Goal: Check status: Check status

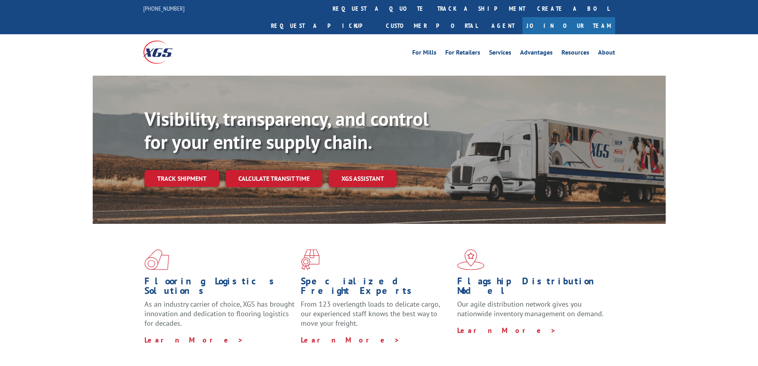
click at [184, 170] on link "Track shipment" at bounding box center [182, 178] width 75 height 17
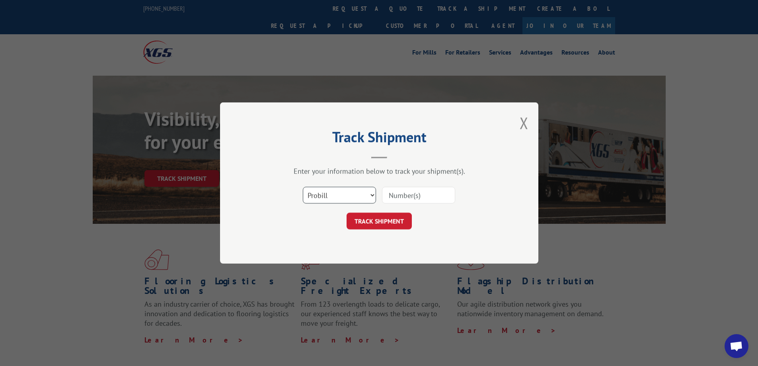
click at [346, 192] on select "Select category... Probill BOL PO" at bounding box center [339, 195] width 73 height 17
select select "bol"
click at [303, 187] on select "Select category... Probill BOL PO" at bounding box center [339, 195] width 73 height 17
click at [403, 195] on input at bounding box center [418, 195] width 73 height 17
paste input "3372096"
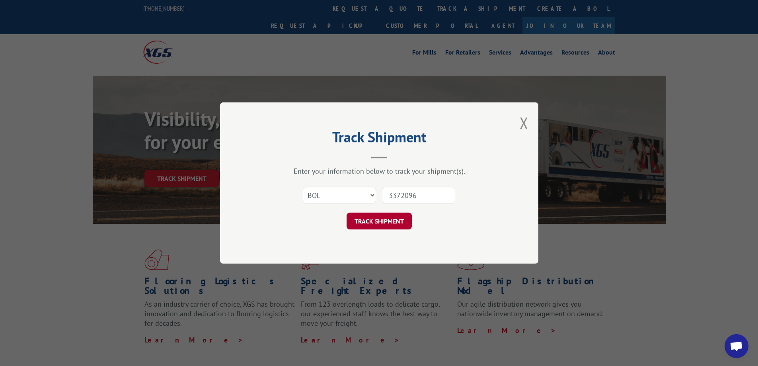
type input "3372096"
click at [375, 220] on button "TRACK SHIPMENT" at bounding box center [379, 221] width 65 height 17
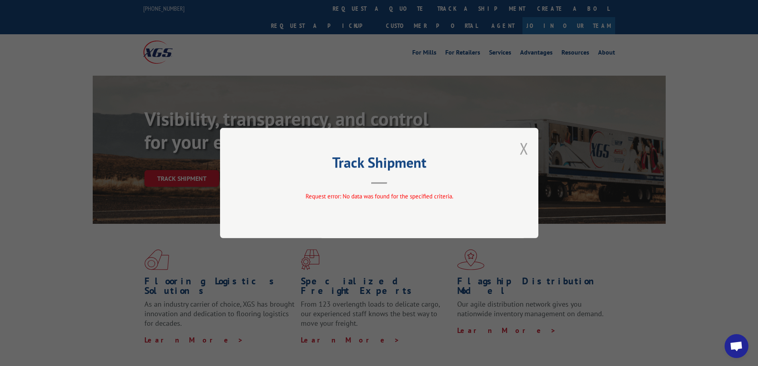
drag, startPoint x: 525, startPoint y: 144, endPoint x: 443, endPoint y: 96, distance: 95.3
click at [525, 144] on button "Close modal" at bounding box center [524, 148] width 9 height 21
